Goal: Task Accomplishment & Management: Complete application form

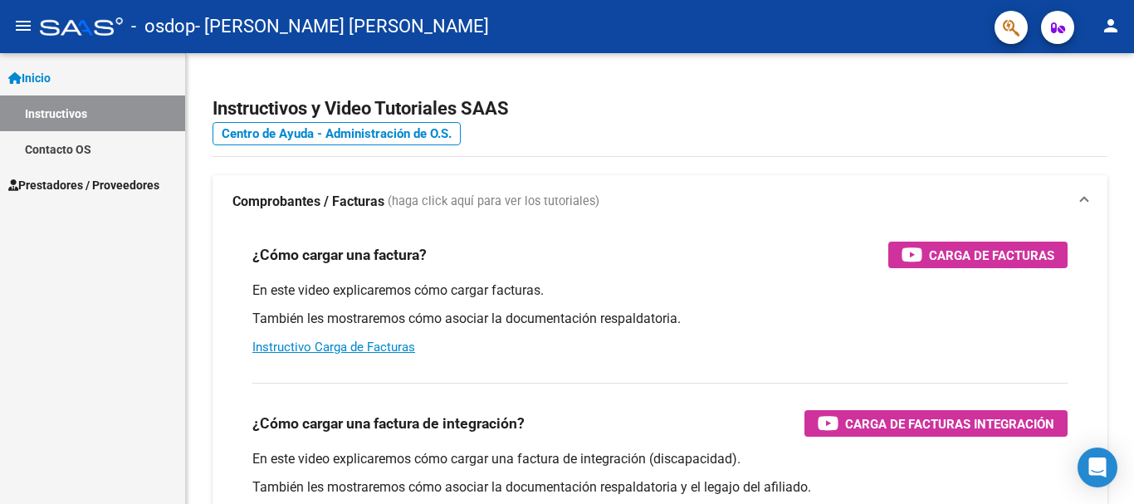
click at [122, 199] on link "Prestadores / Proveedores" at bounding box center [92, 185] width 185 height 36
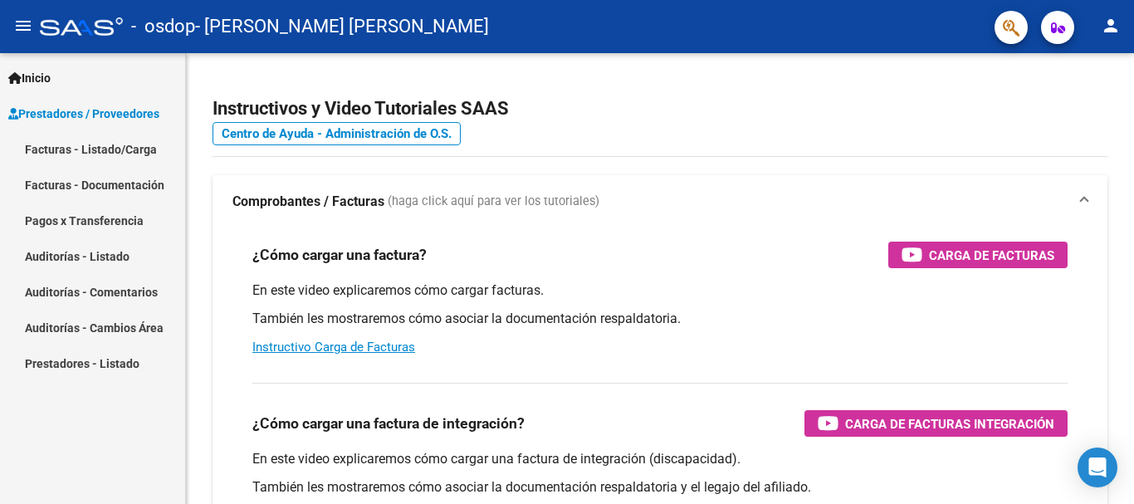
click at [100, 155] on link "Facturas - Listado/Carga" at bounding box center [92, 149] width 185 height 36
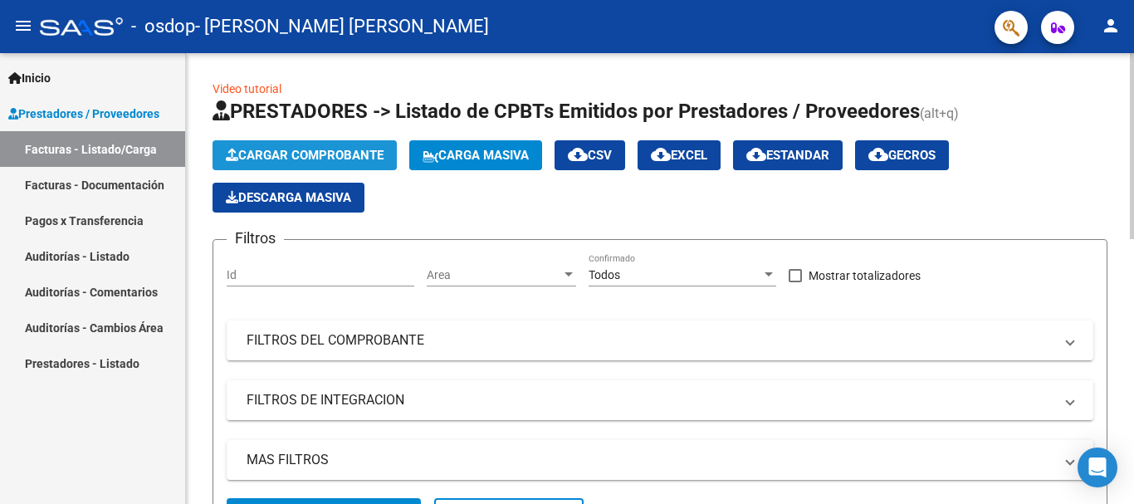
click at [321, 153] on span "Cargar Comprobante" at bounding box center [305, 155] width 158 height 15
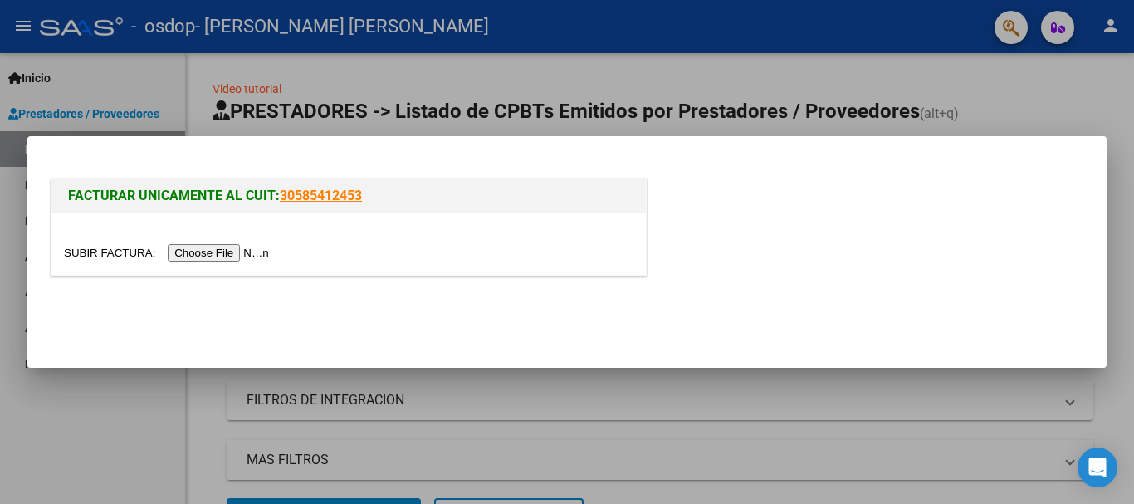
click at [985, 72] on div at bounding box center [567, 252] width 1134 height 504
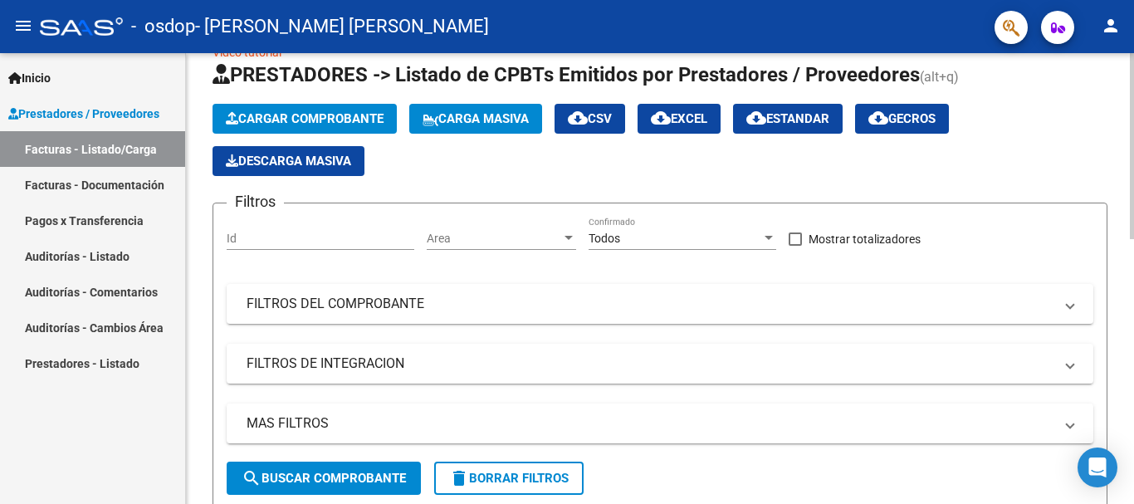
scroll to position [24, 0]
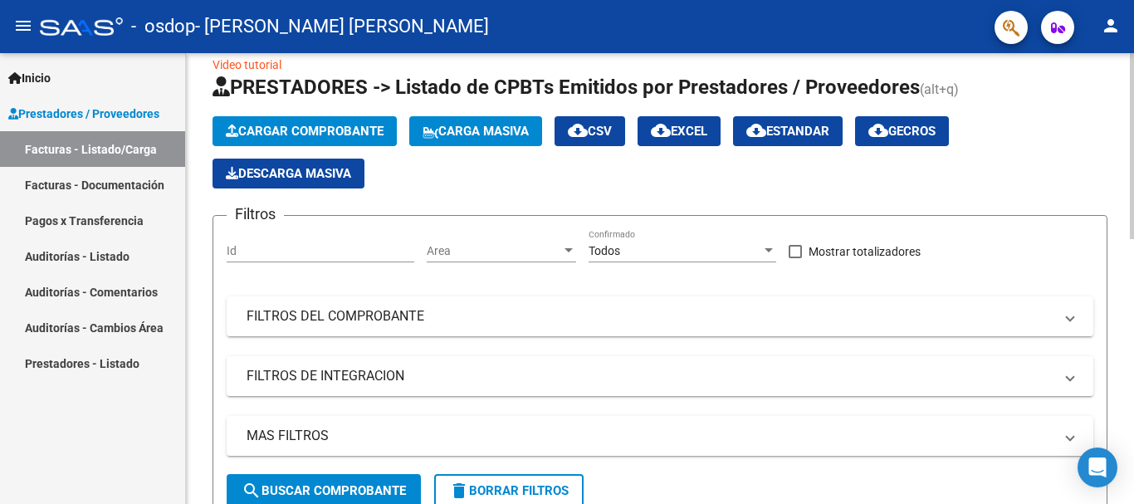
click at [23, 65] on link "Inicio" at bounding box center [92, 78] width 185 height 36
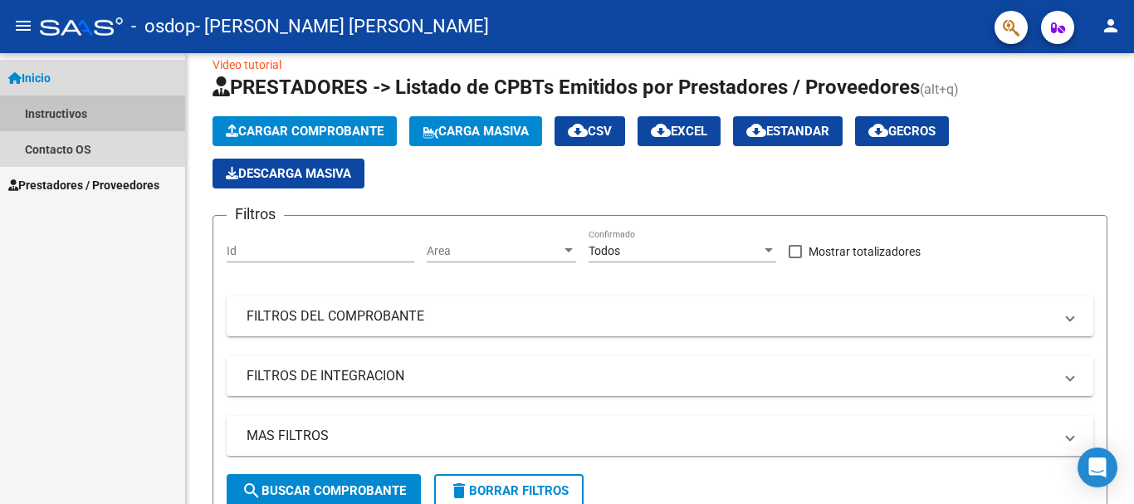
click at [49, 106] on link "Instructivos" at bounding box center [92, 113] width 185 height 36
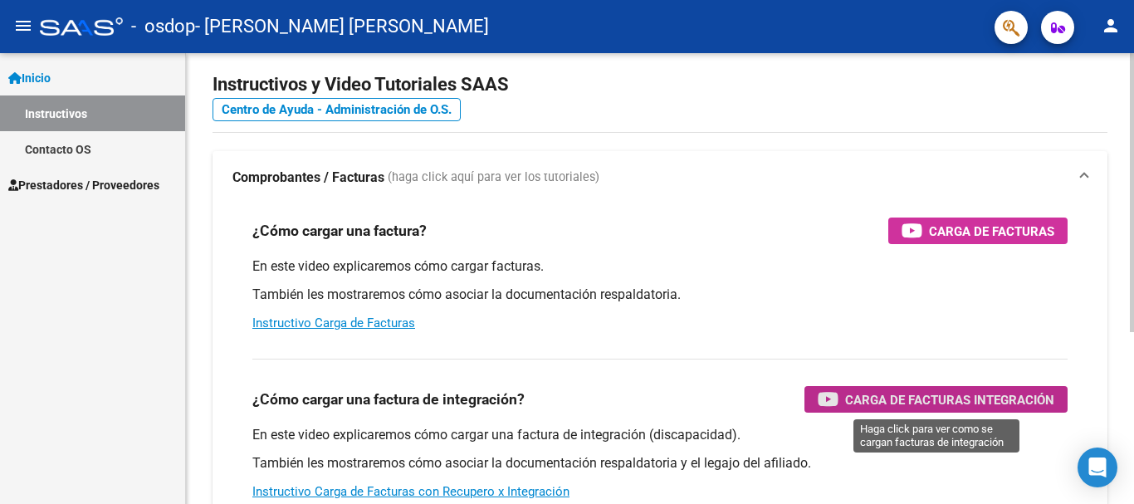
click at [955, 402] on span "Carga de Facturas Integración" at bounding box center [949, 399] width 209 height 21
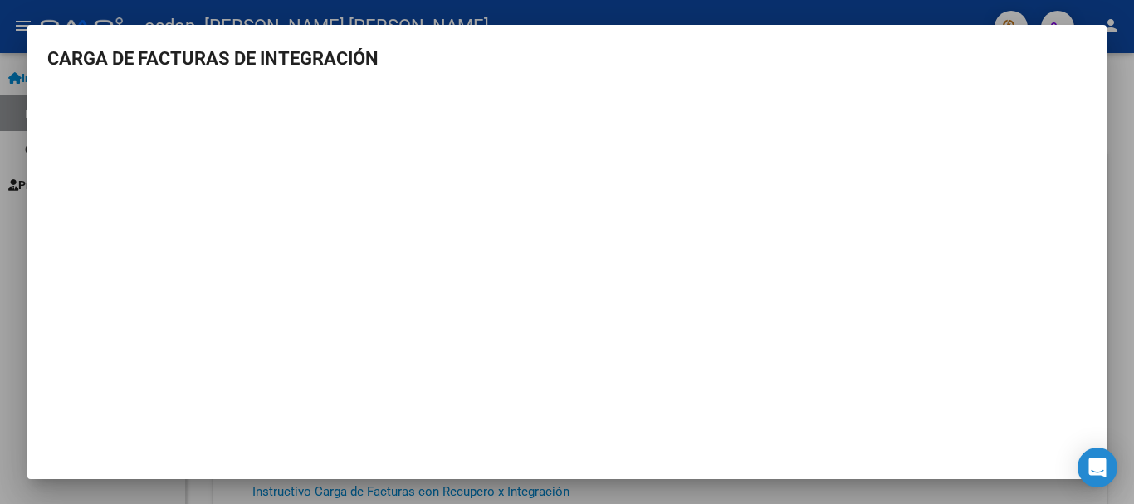
click at [1132, 349] on div at bounding box center [567, 252] width 1134 height 504
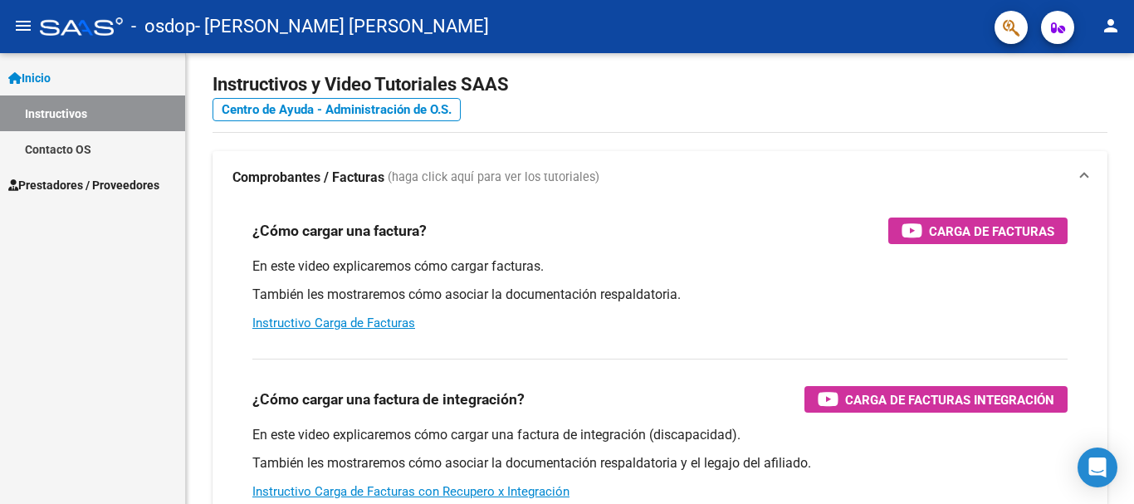
click at [56, 184] on span "Prestadores / Proveedores" at bounding box center [83, 185] width 151 height 18
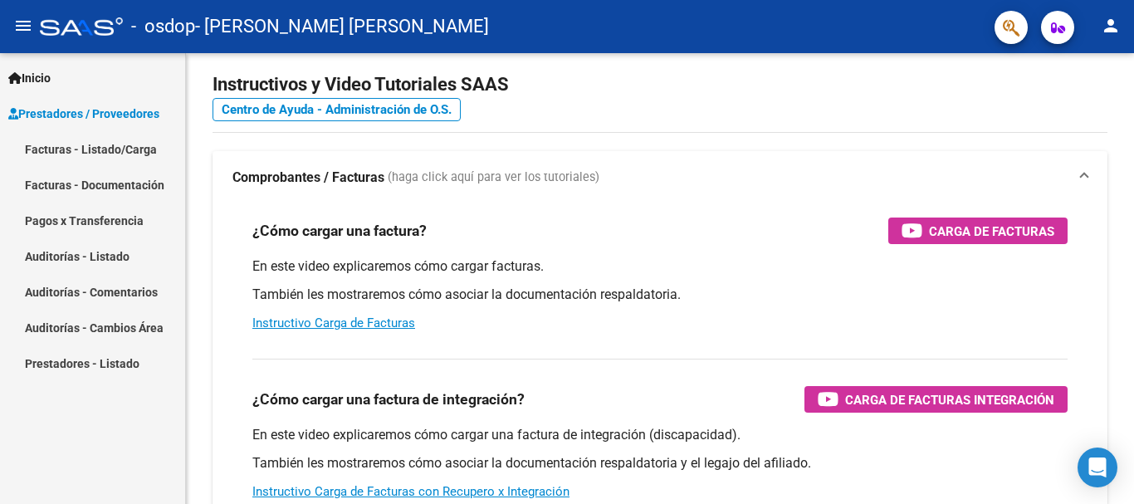
click at [83, 158] on link "Facturas - Listado/Carga" at bounding box center [92, 149] width 185 height 36
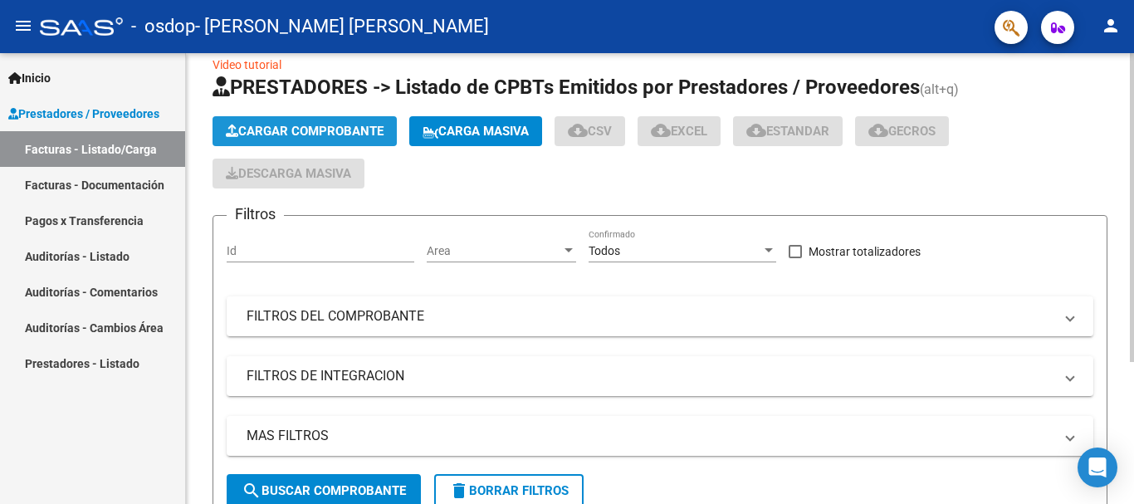
click at [284, 123] on button "Cargar Comprobante" at bounding box center [305, 131] width 184 height 30
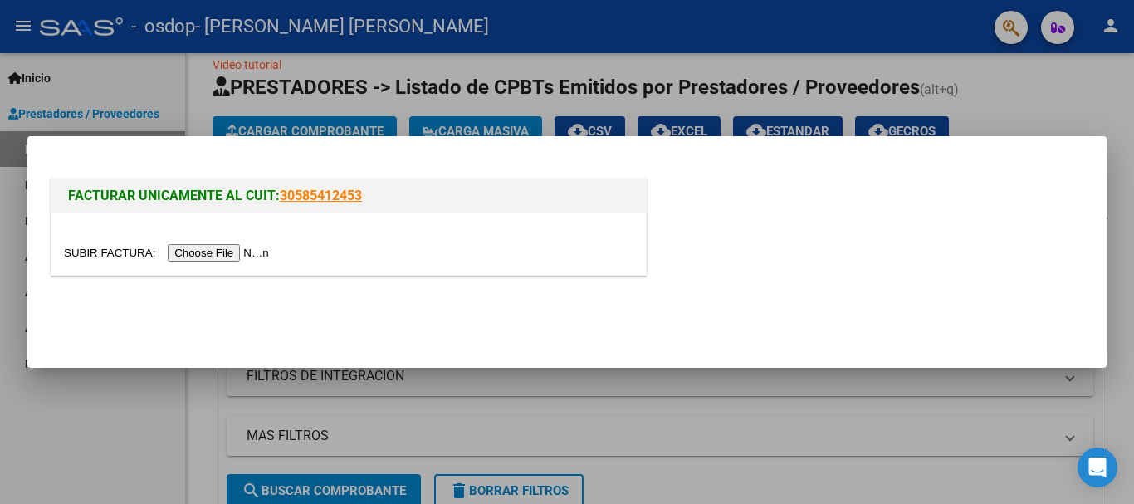
click at [243, 250] on input "file" at bounding box center [169, 252] width 210 height 17
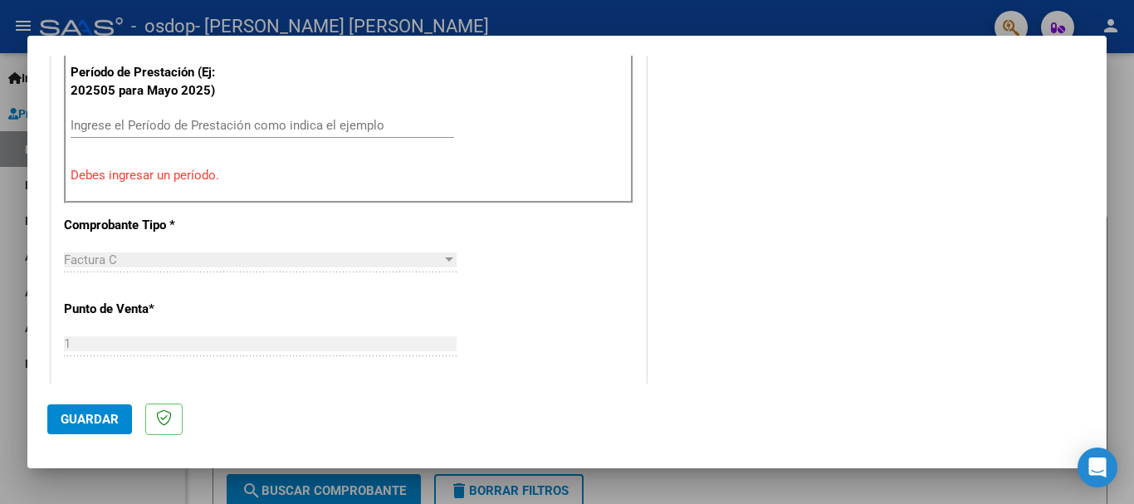
scroll to position [505, 0]
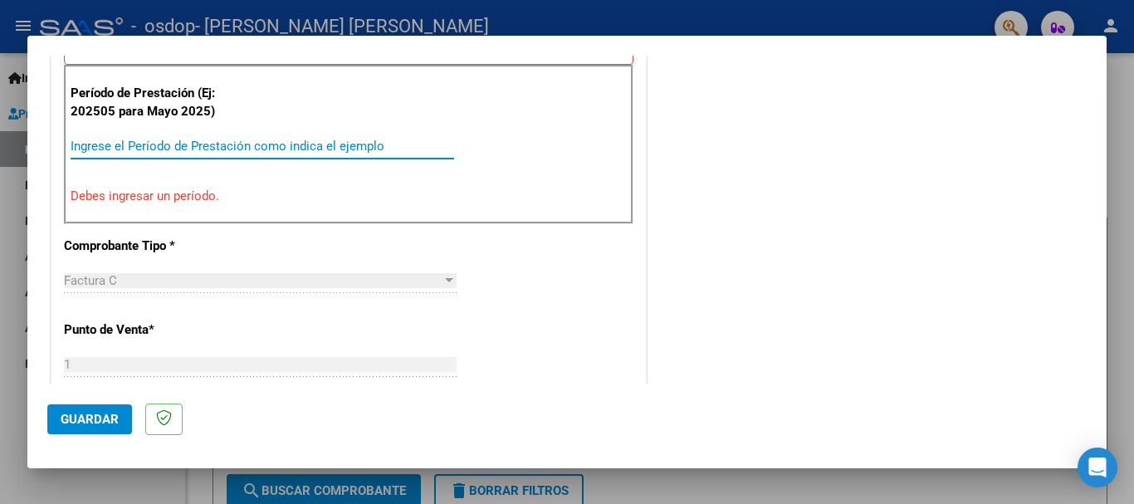
click at [278, 142] on input "Ingrese el Período de Prestación como indica el ejemplo" at bounding box center [263, 146] width 384 height 15
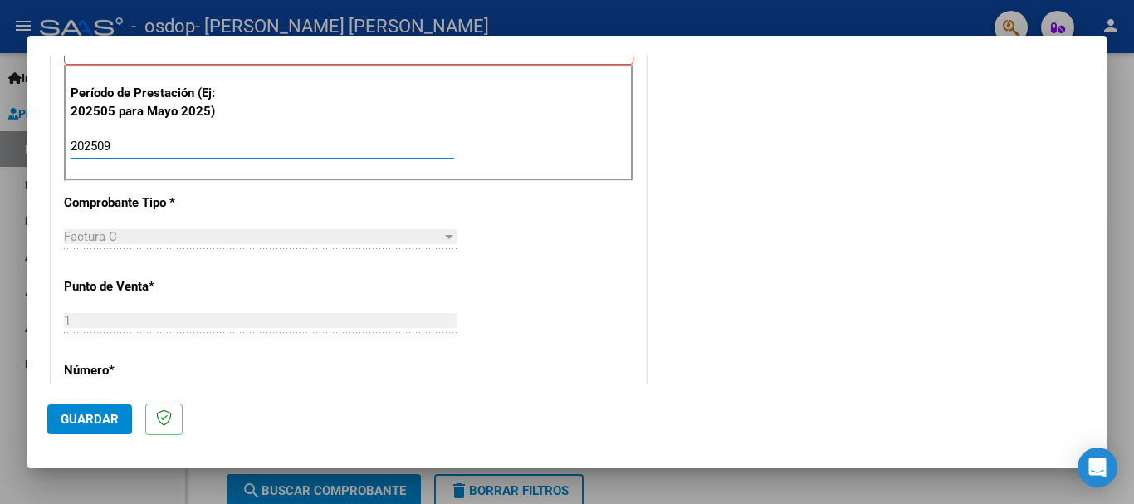
type input "202509"
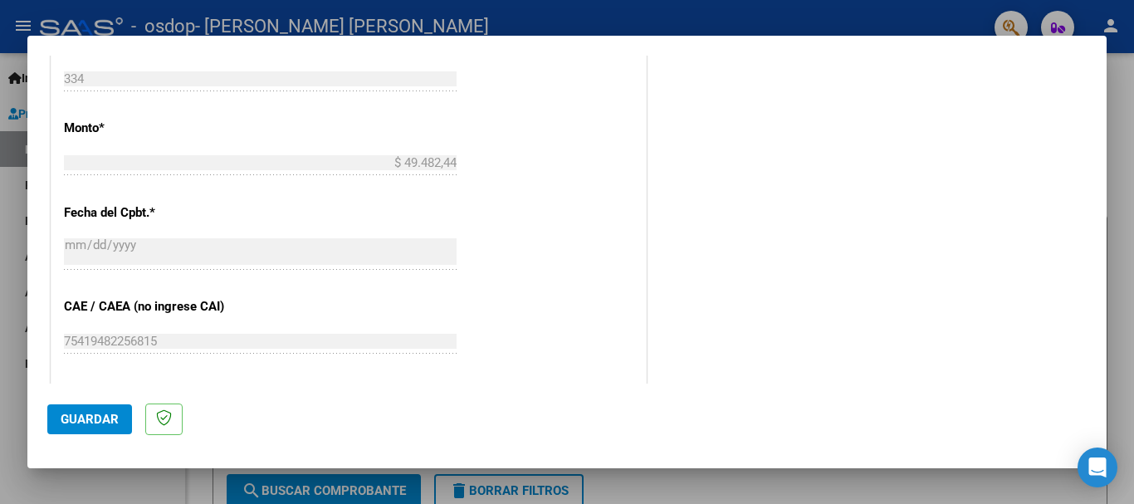
scroll to position [680, 0]
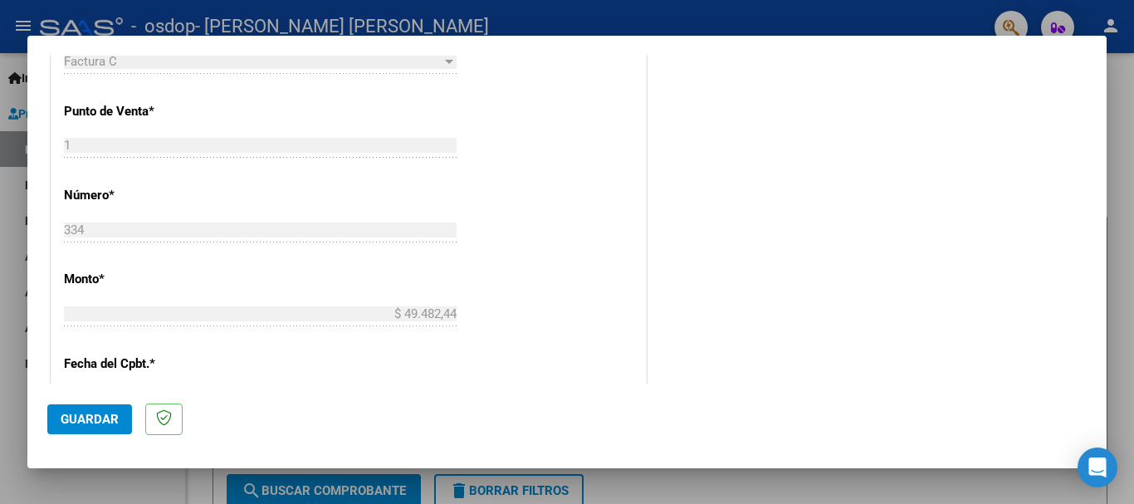
drag, startPoint x: 1078, startPoint y: 210, endPoint x: 1072, endPoint y: 189, distance: 21.6
click at [1073, 195] on mat-dialog-content "COMPROBANTE VER COMPROBANTE El comprobante fue leído exitosamente. DATOS DEL CO…" at bounding box center [566, 220] width 1079 height 328
drag, startPoint x: 1071, startPoint y: 183, endPoint x: 1067, endPoint y: 159, distance: 25.2
click at [1068, 165] on div "COMENTARIOS Comentarios del Prestador / Gerenciador:" at bounding box center [868, 115] width 437 height 1443
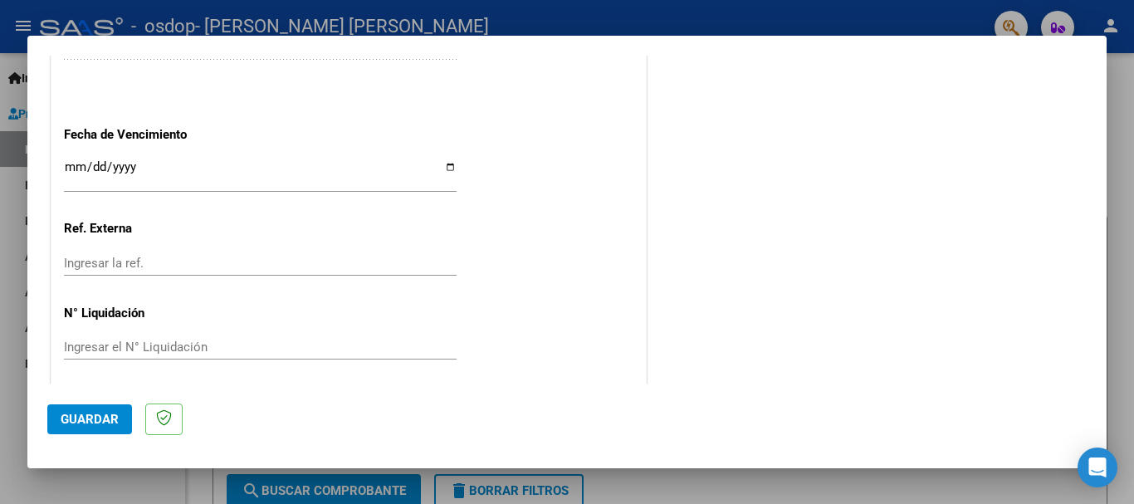
scroll to position [1133, 0]
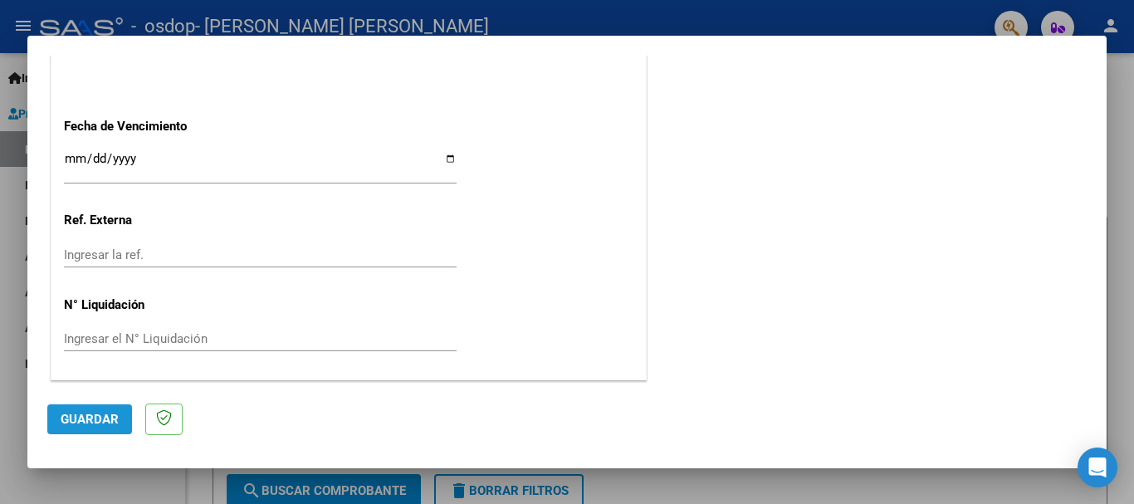
click at [95, 423] on span "Guardar" at bounding box center [90, 419] width 58 height 15
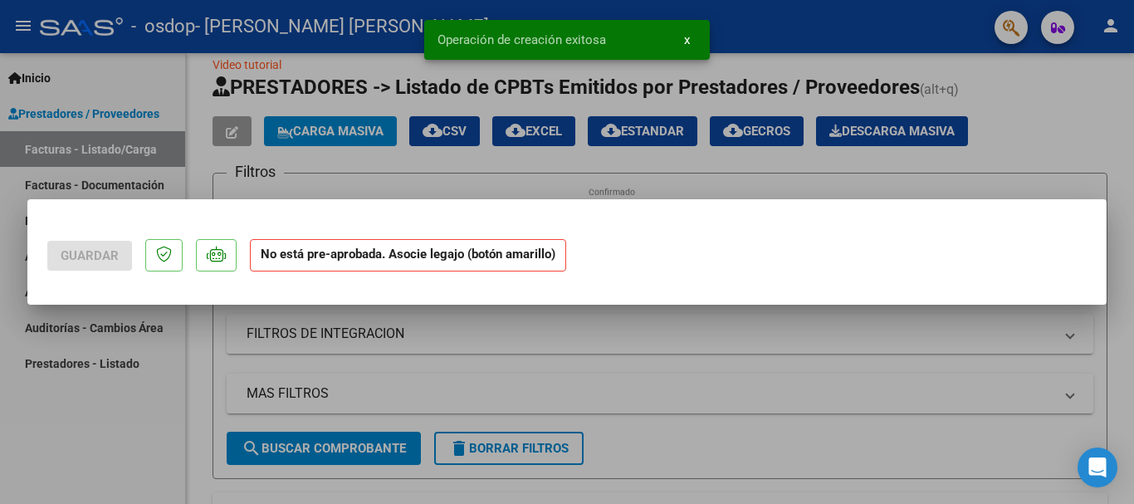
scroll to position [0, 0]
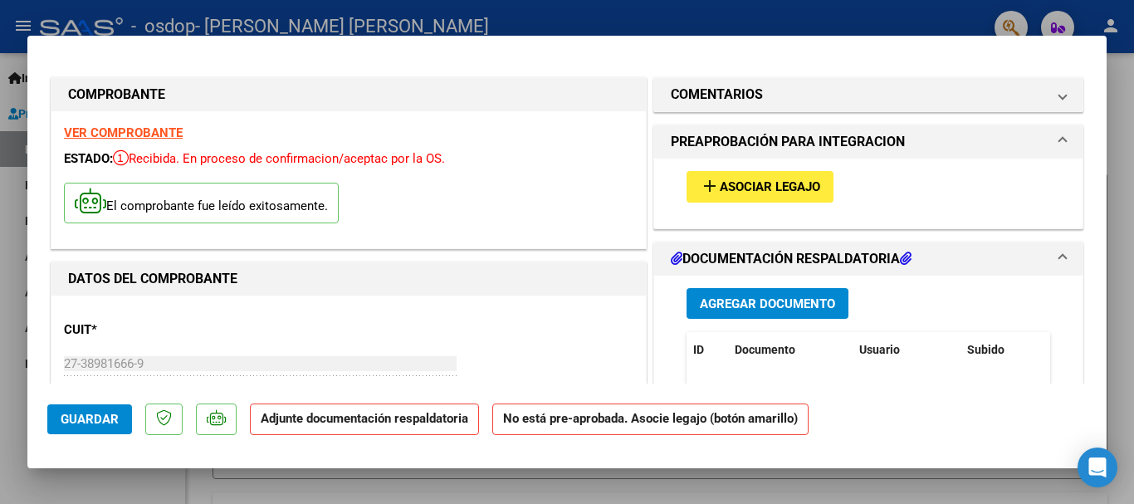
click at [815, 302] on span "Agregar Documento" at bounding box center [767, 303] width 135 height 15
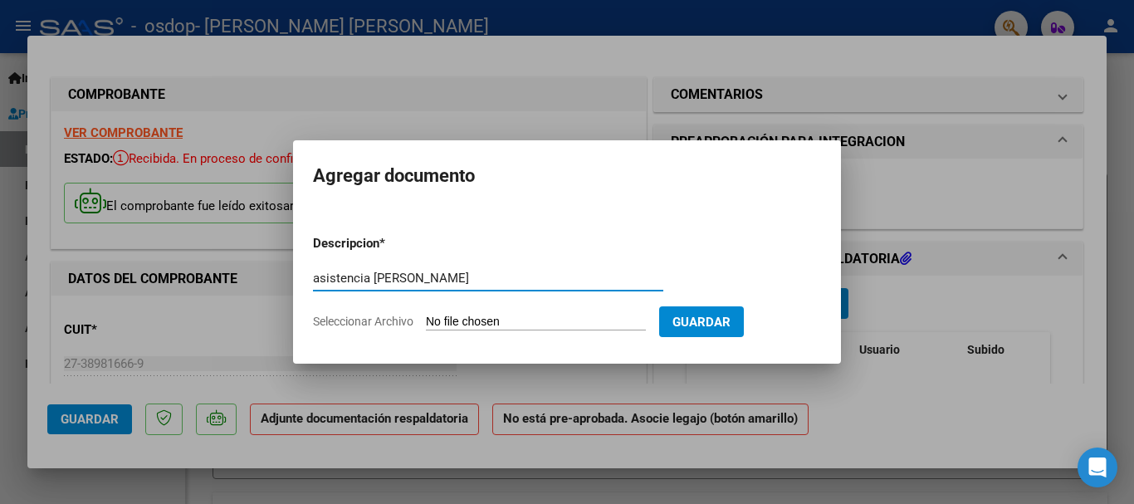
type input "asistencia [PERSON_NAME]"
click at [585, 319] on input "Seleccionar Archivo" at bounding box center [536, 323] width 220 height 16
type input "C:\fakepath\[PERSON_NAME] septiembre asistencia.pdf"
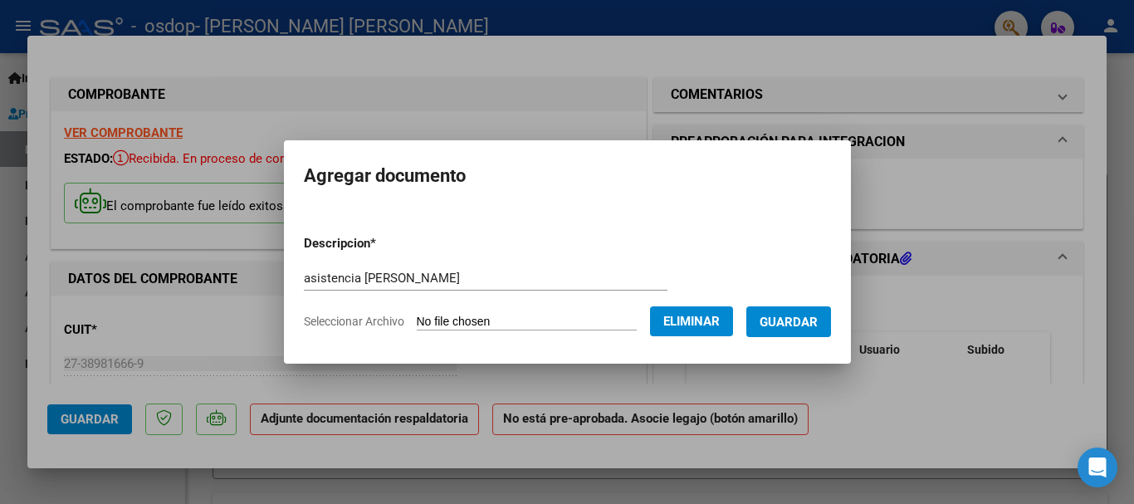
click at [799, 318] on span "Guardar" at bounding box center [789, 322] width 58 height 15
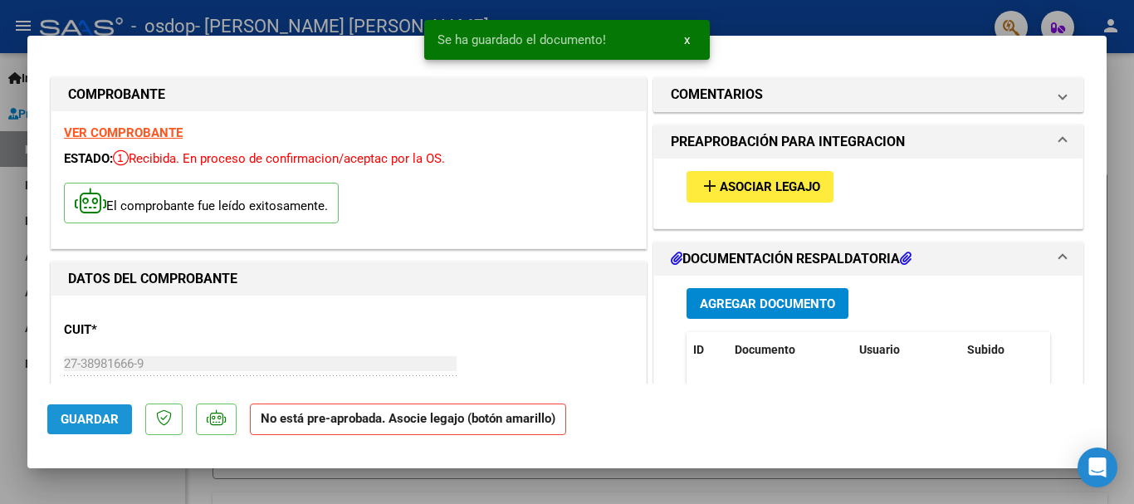
click at [80, 424] on span "Guardar" at bounding box center [90, 419] width 58 height 15
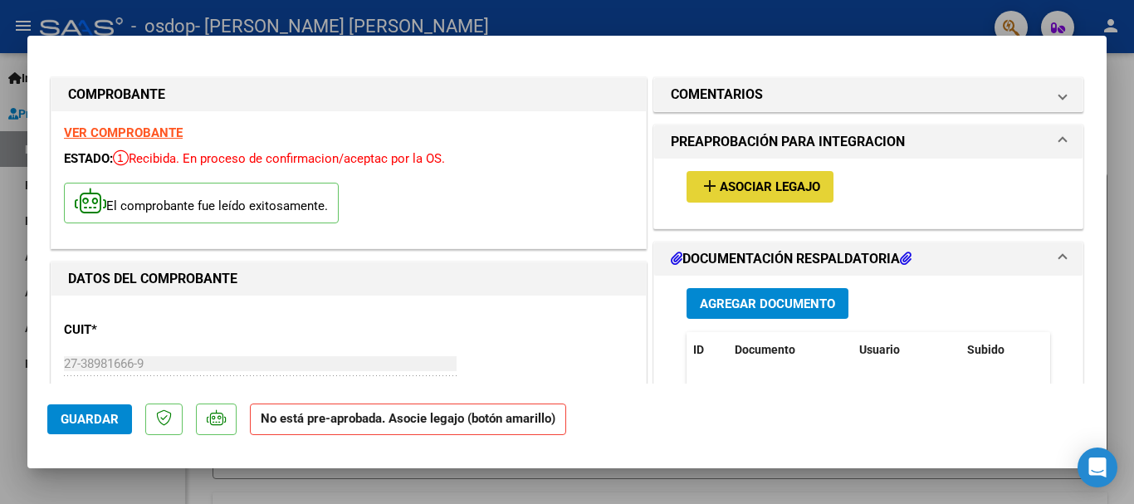
click at [716, 195] on button "add Asociar Legajo" at bounding box center [760, 186] width 147 height 31
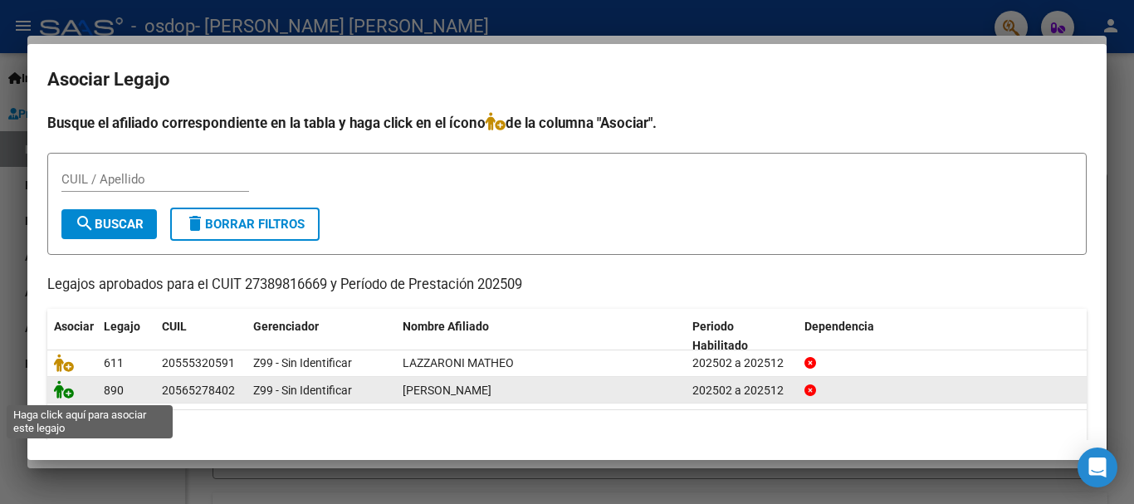
click at [57, 393] on icon at bounding box center [64, 389] width 20 height 18
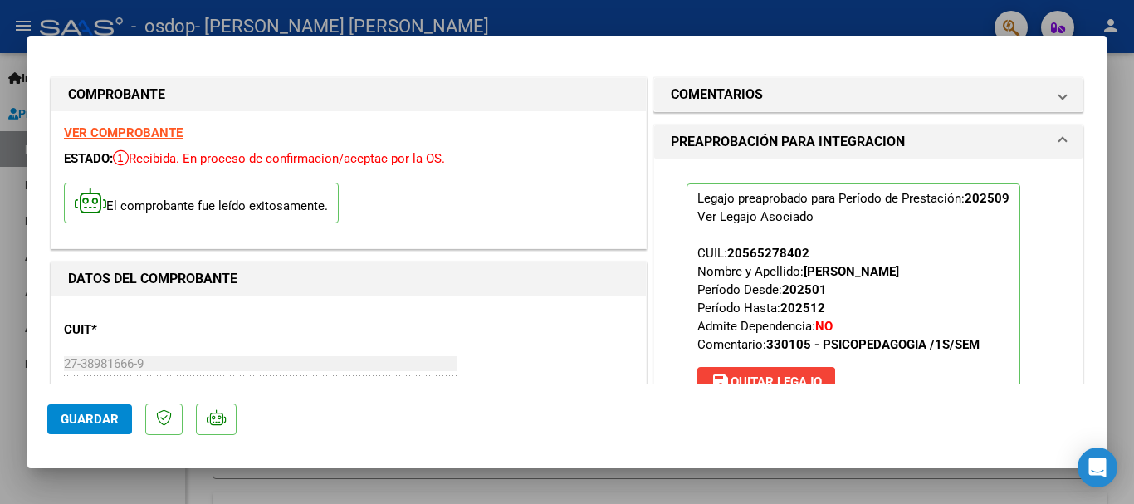
click at [72, 419] on span "Guardar" at bounding box center [90, 419] width 58 height 15
click at [1115, 105] on div at bounding box center [567, 252] width 1134 height 504
type input "$ 0,00"
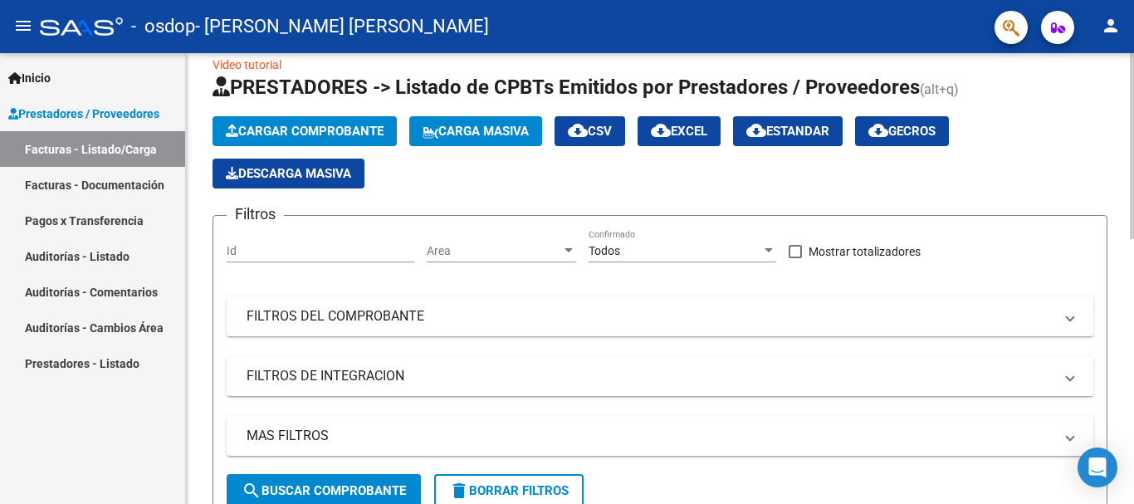
click at [315, 129] on span "Cargar Comprobante" at bounding box center [305, 131] width 158 height 15
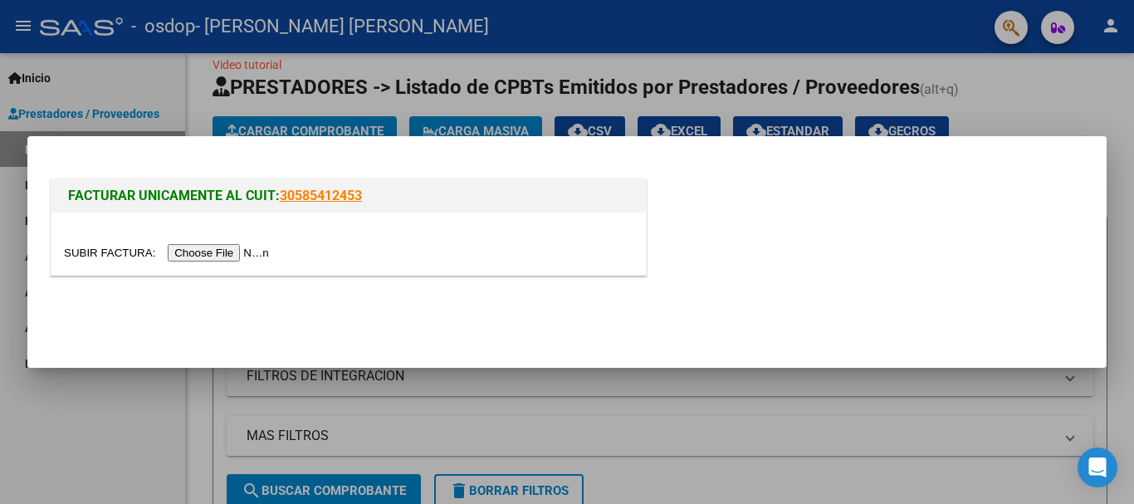
click at [1063, 89] on div at bounding box center [567, 252] width 1134 height 504
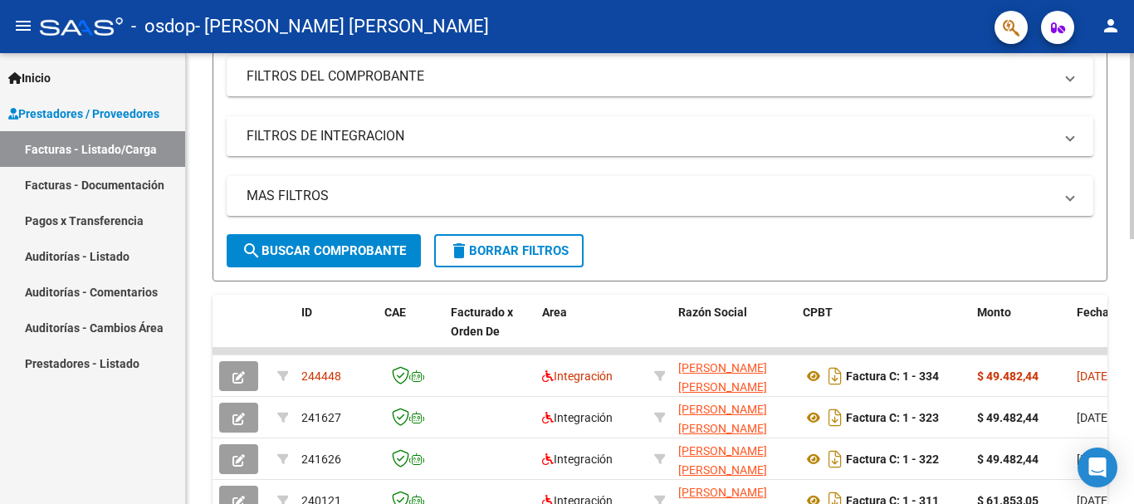
scroll to position [288, 0]
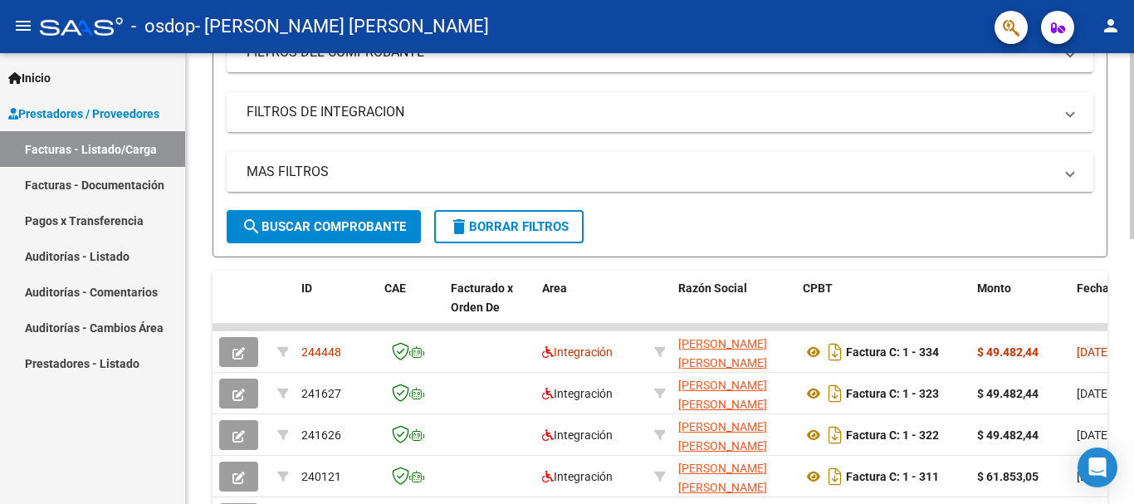
click at [1133, 337] on div at bounding box center [1132, 267] width 4 height 186
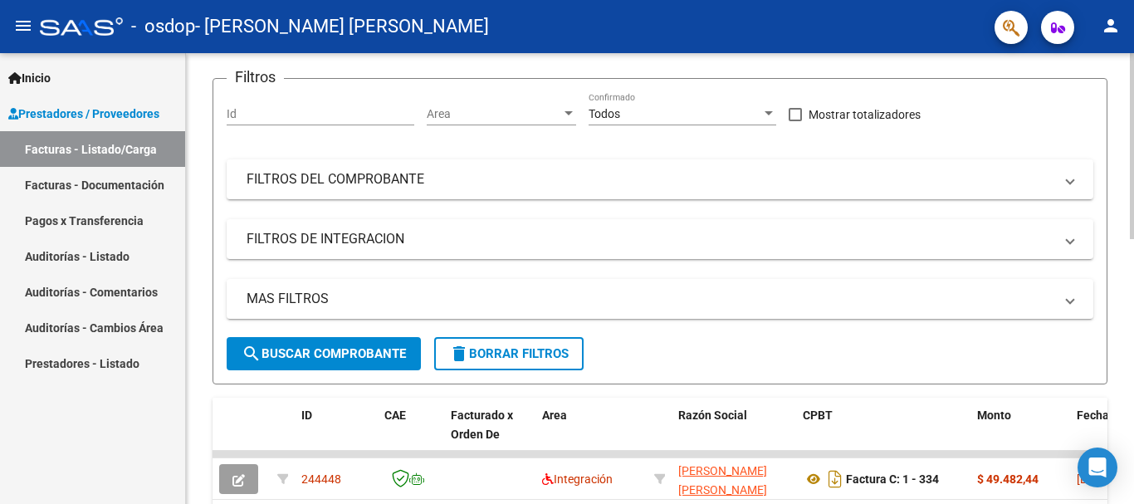
scroll to position [0, 0]
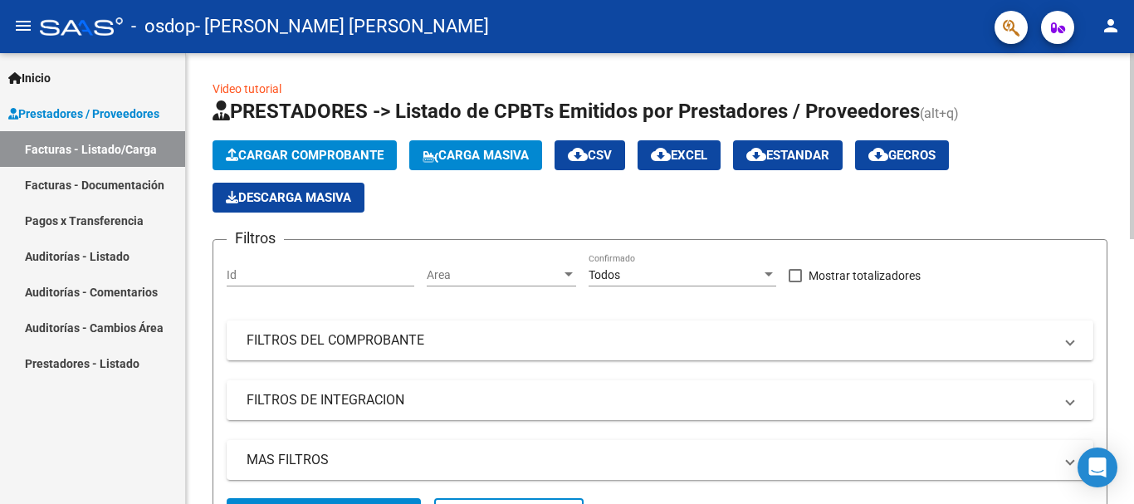
click at [324, 143] on button "Cargar Comprobante" at bounding box center [305, 155] width 184 height 30
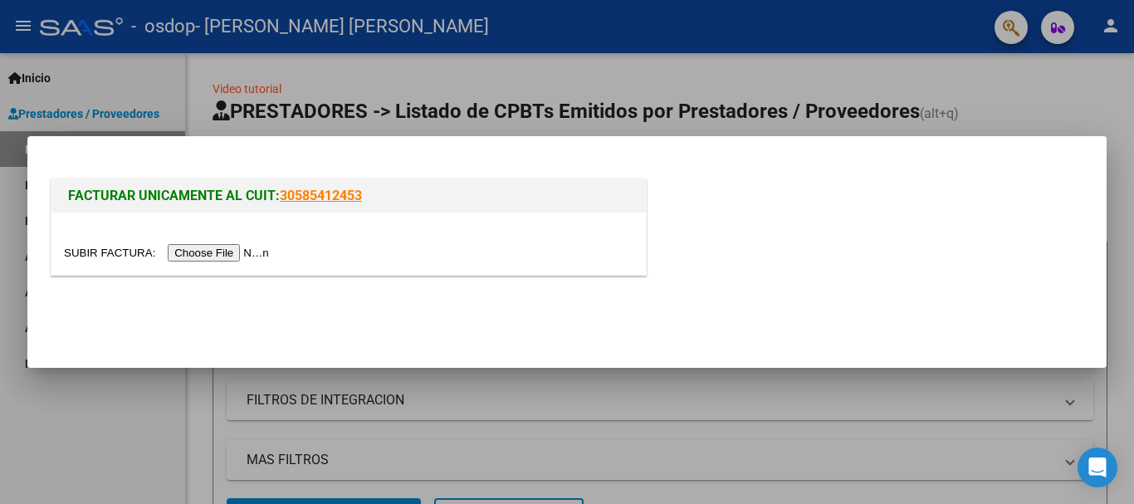
click at [263, 246] on input "file" at bounding box center [169, 252] width 210 height 17
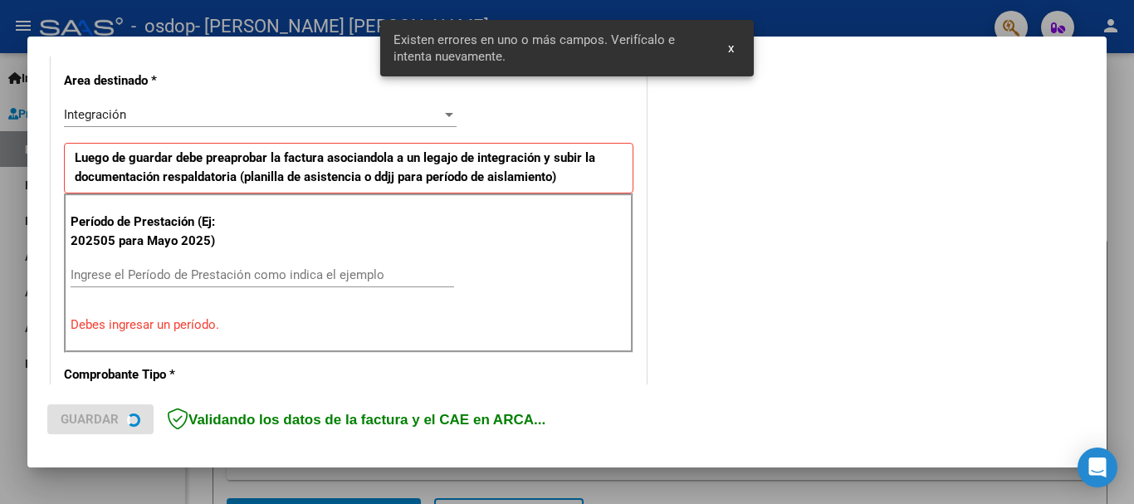
scroll to position [384, 0]
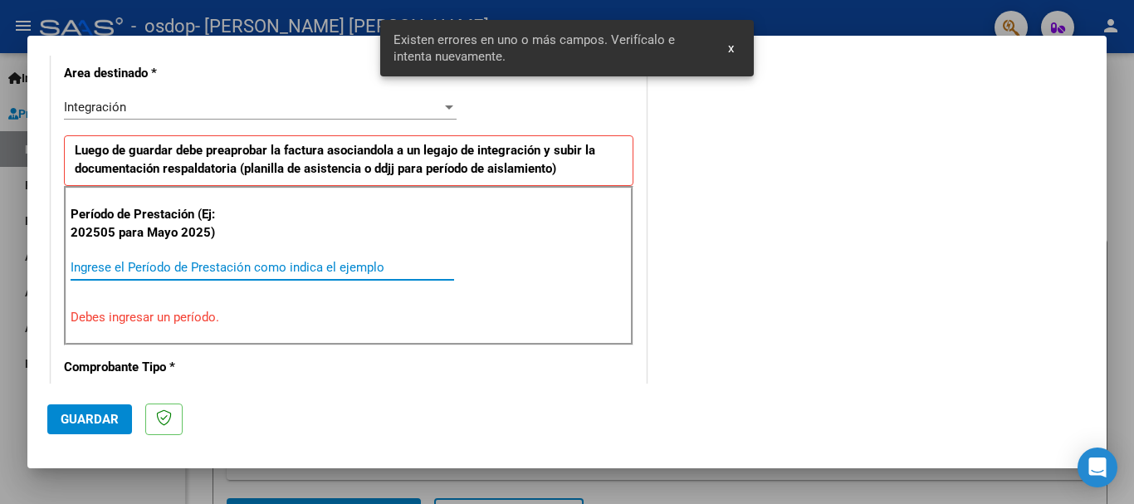
click at [174, 272] on input "Ingrese el Período de Prestación como indica el ejemplo" at bounding box center [263, 267] width 384 height 15
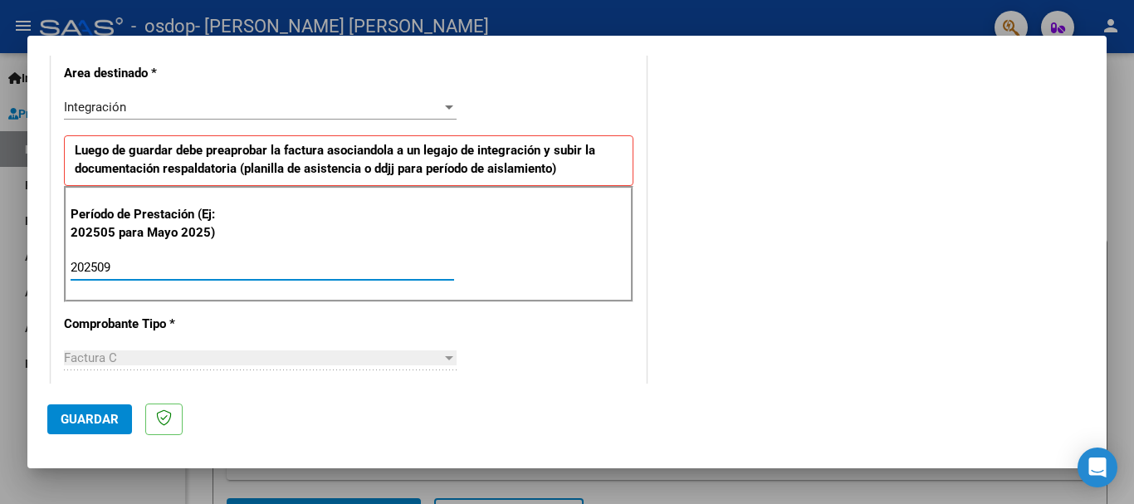
type input "202509"
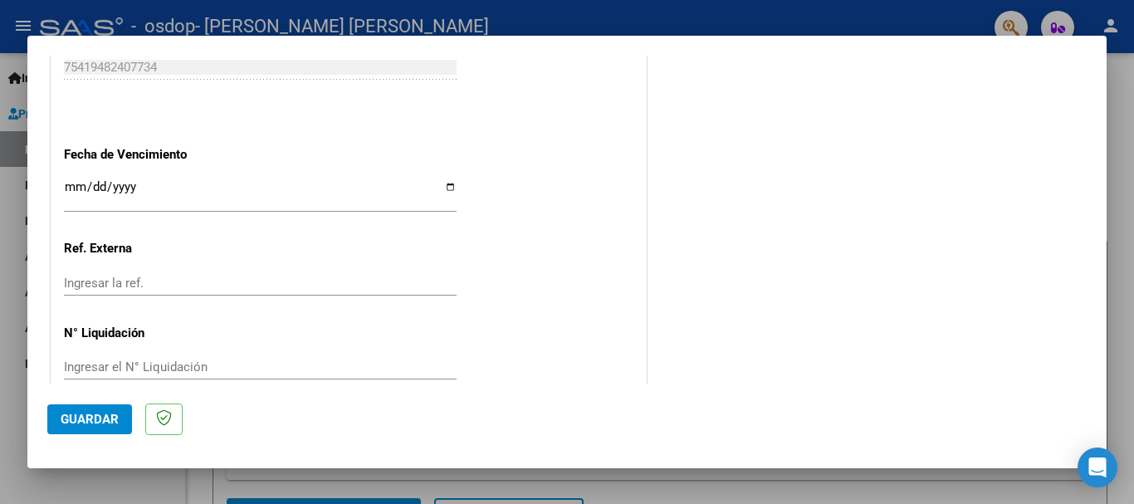
scroll to position [1133, 0]
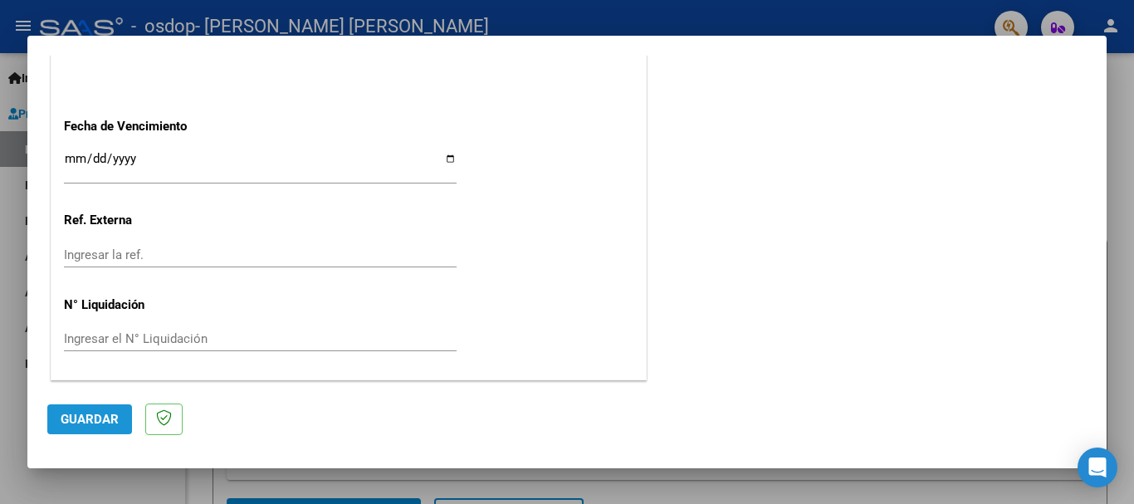
click at [90, 426] on span "Guardar" at bounding box center [90, 419] width 58 height 15
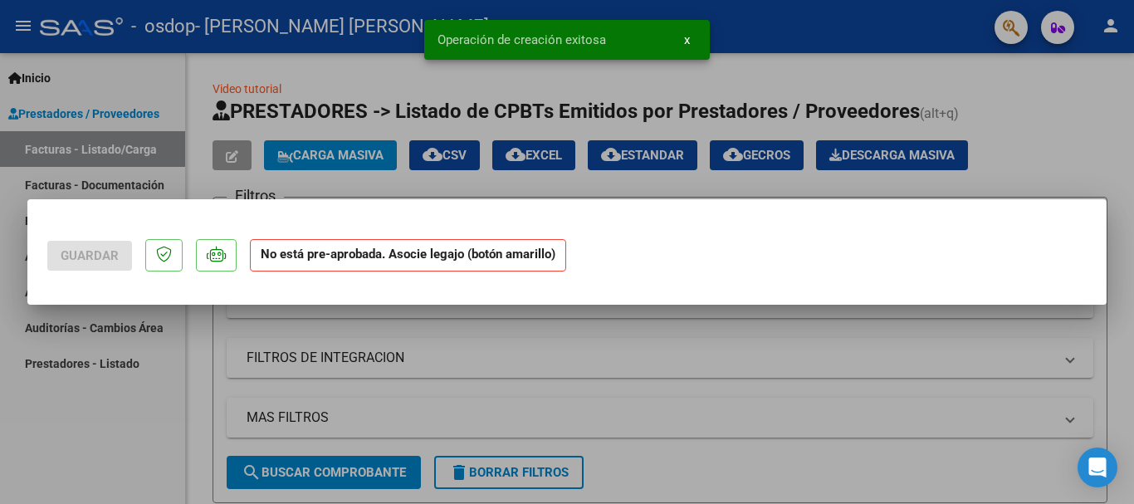
scroll to position [0, 0]
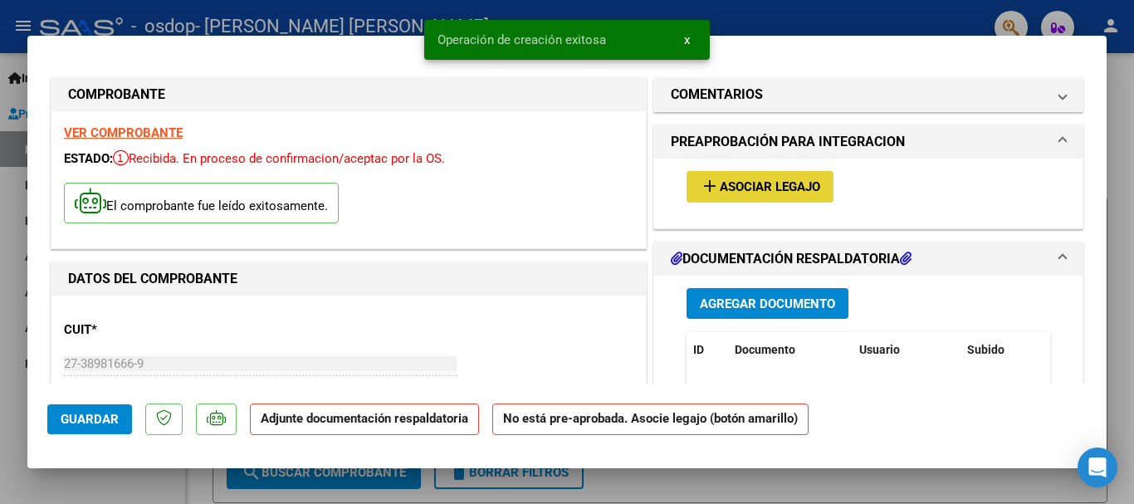
click at [780, 194] on span "Asociar Legajo" at bounding box center [770, 187] width 100 height 15
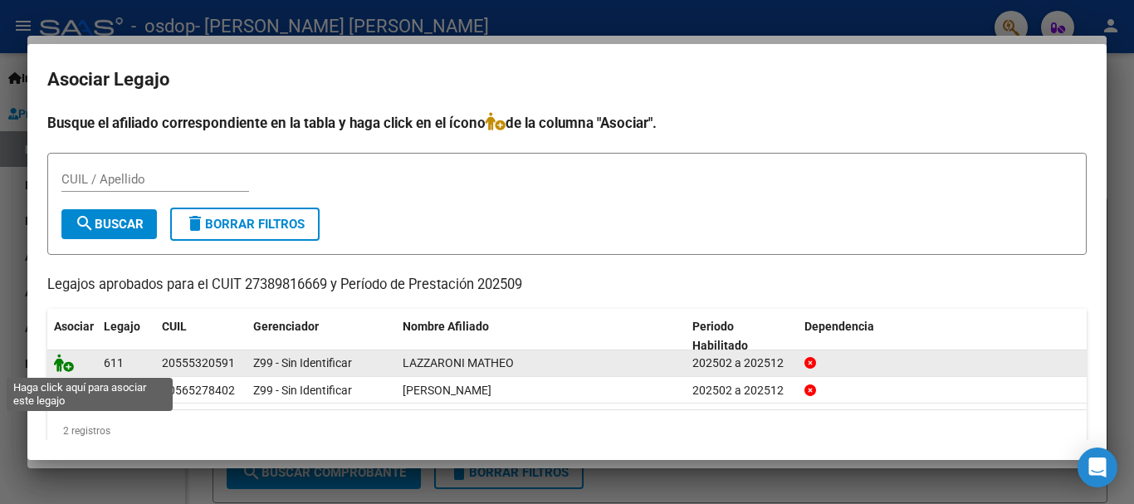
click at [70, 364] on icon at bounding box center [64, 363] width 20 height 18
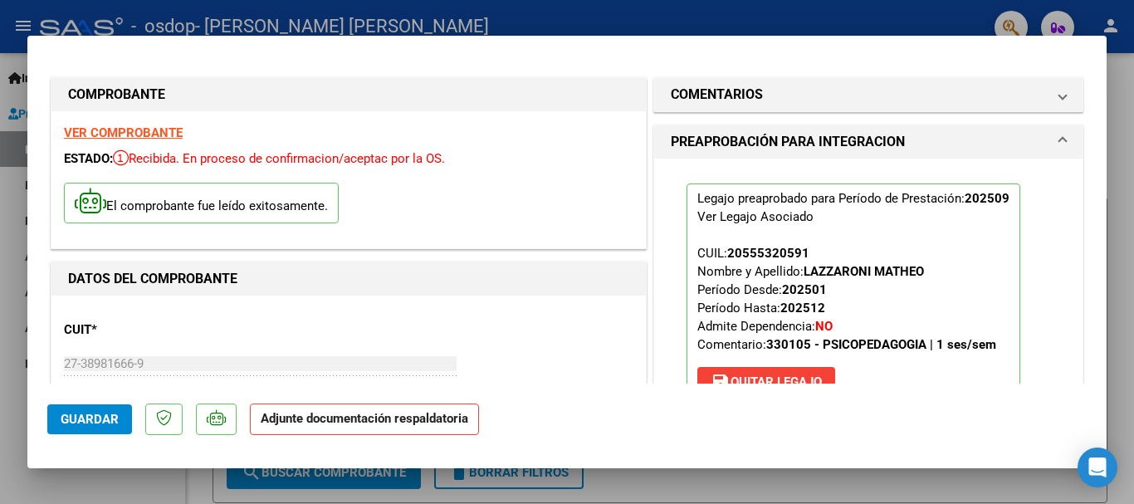
click at [61, 423] on span "Guardar" at bounding box center [90, 419] width 58 height 15
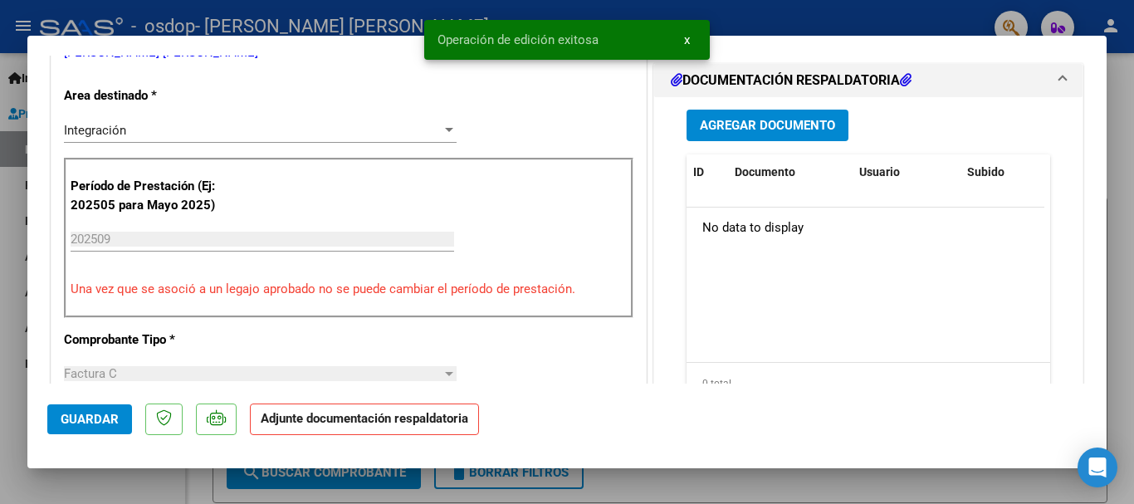
scroll to position [356, 0]
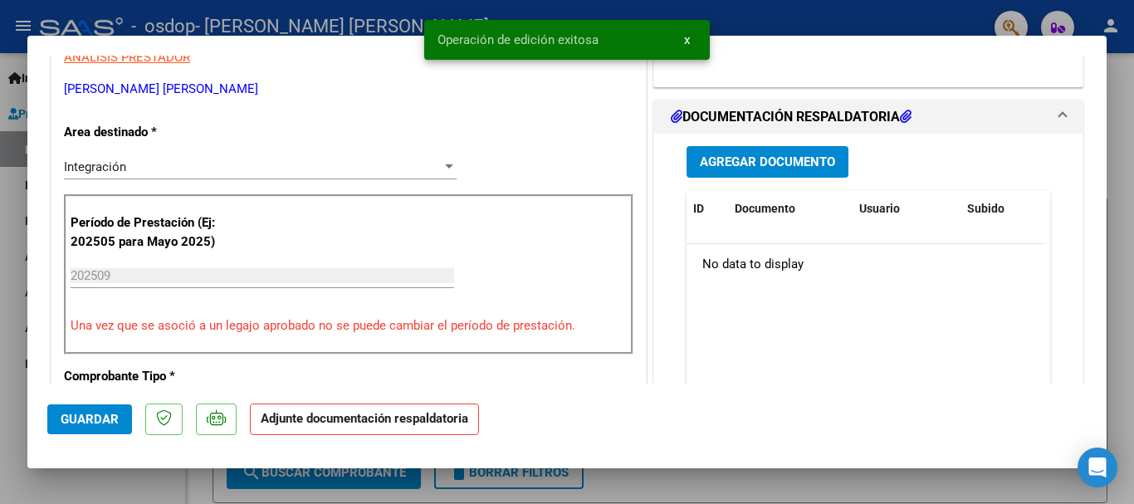
click at [803, 159] on span "Agregar Documento" at bounding box center [767, 162] width 135 height 15
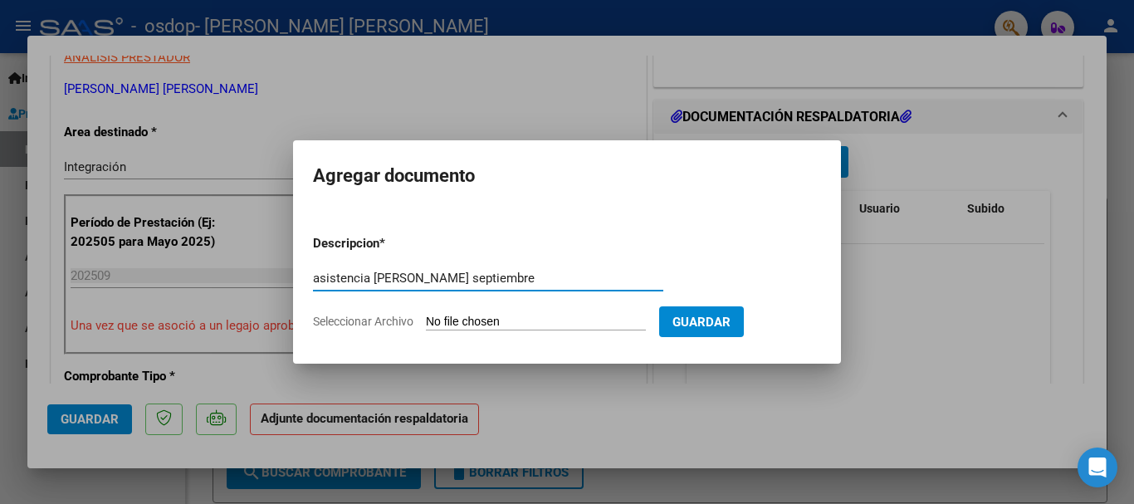
type input "asistencia [PERSON_NAME] septiembre"
click at [486, 318] on input "Seleccionar Archivo" at bounding box center [536, 323] width 220 height 16
type input "C:\fakepath\[PERSON_NAME] septiembre factura.pdf"
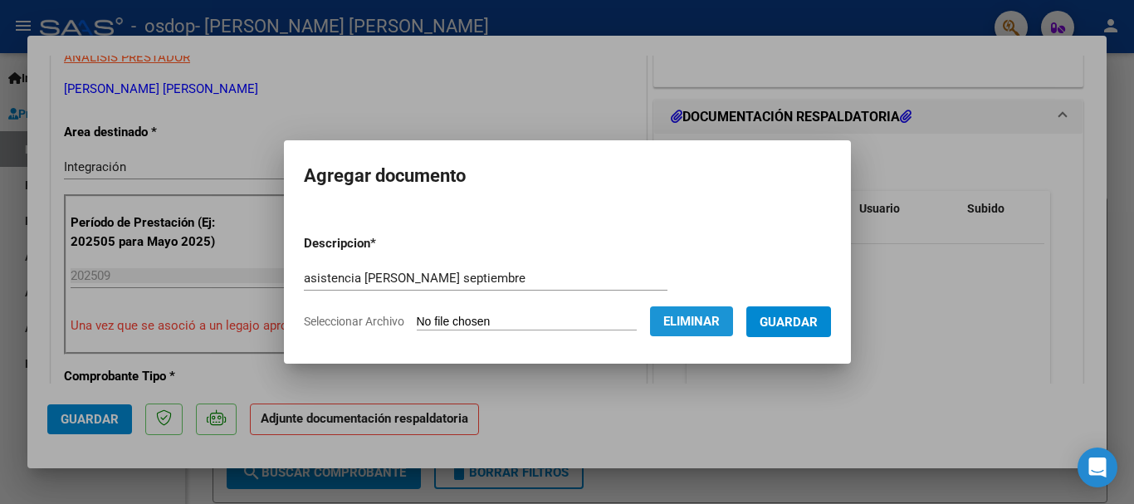
click at [695, 320] on span "Eliminar" at bounding box center [691, 321] width 56 height 15
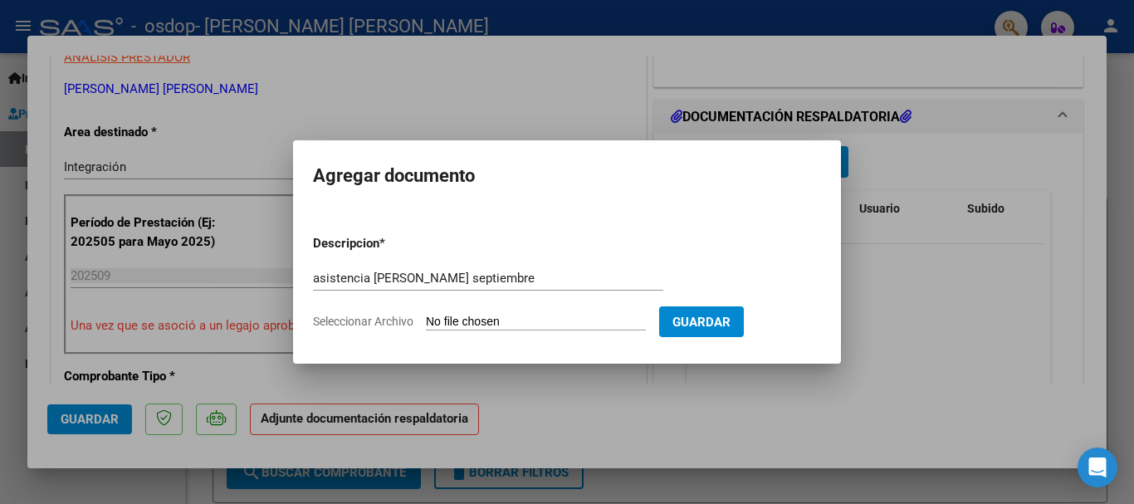
click at [442, 318] on input "Seleccionar Archivo" at bounding box center [536, 323] width 220 height 16
type input "C:\fakepath\[PERSON_NAME] septiembre asistencia.pdf"
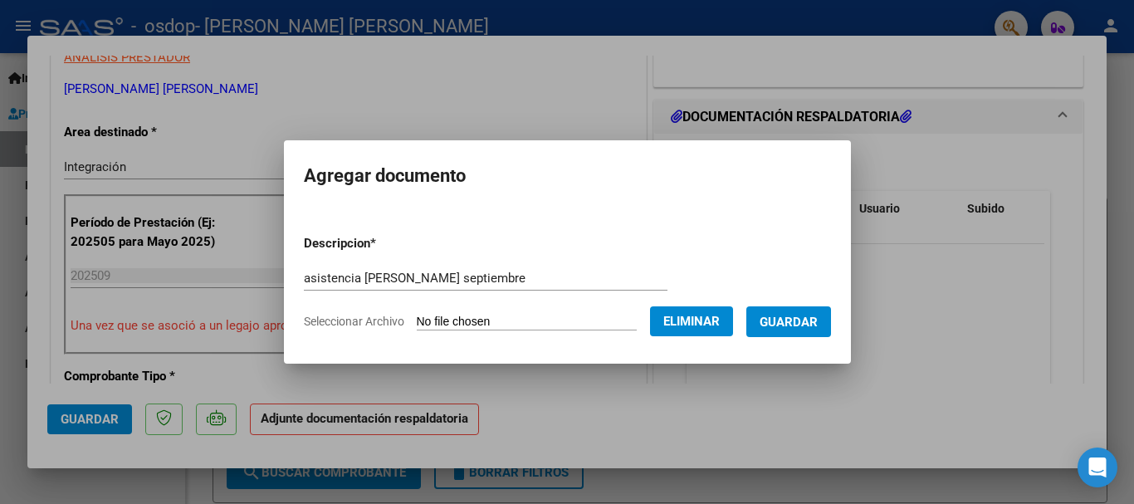
click at [816, 320] on span "Guardar" at bounding box center [789, 322] width 58 height 15
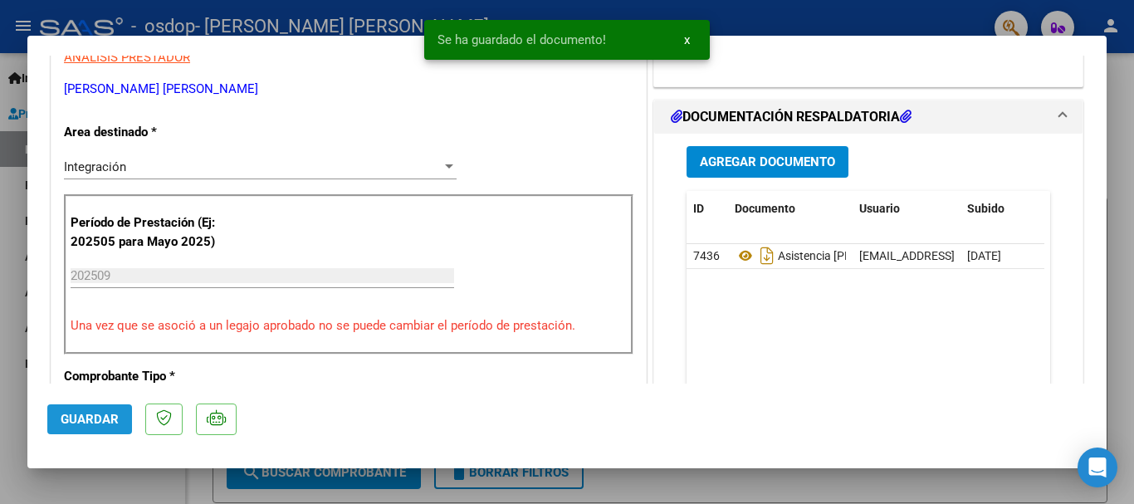
click at [87, 408] on button "Guardar" at bounding box center [89, 419] width 85 height 30
click at [1120, 175] on div at bounding box center [567, 252] width 1134 height 504
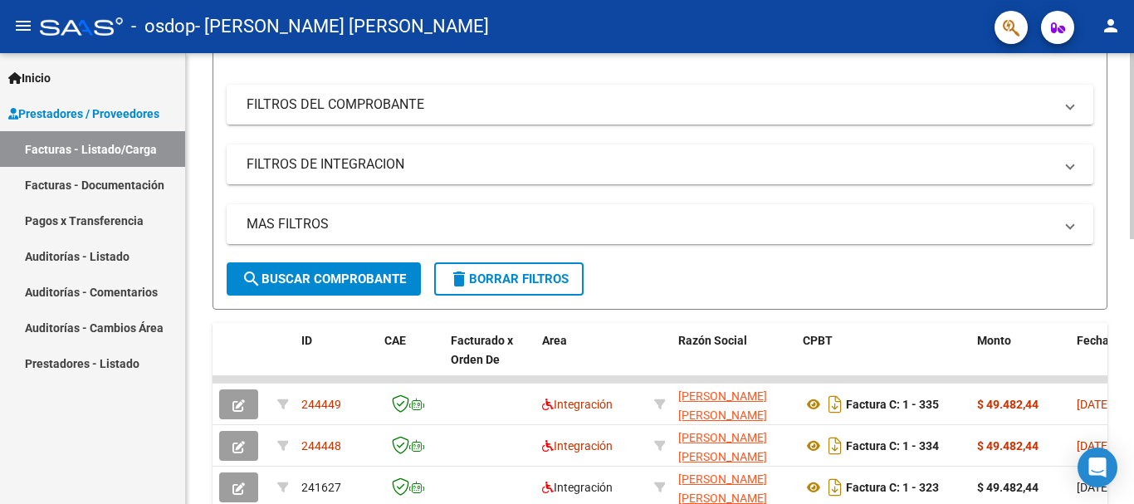
click at [1130, 272] on div at bounding box center [1132, 245] width 4 height 186
